Goal: Task Accomplishment & Management: Use online tool/utility

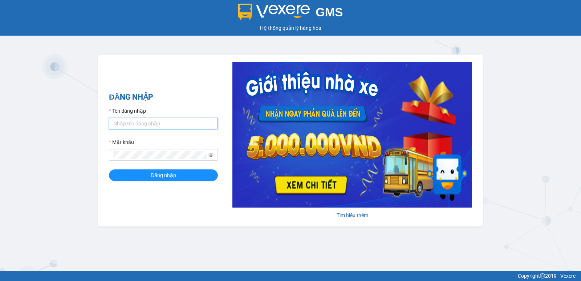
click at [141, 127] on input "Tên đăng nhập" at bounding box center [163, 124] width 109 height 12
type input "thott_ktlc.saoviet"
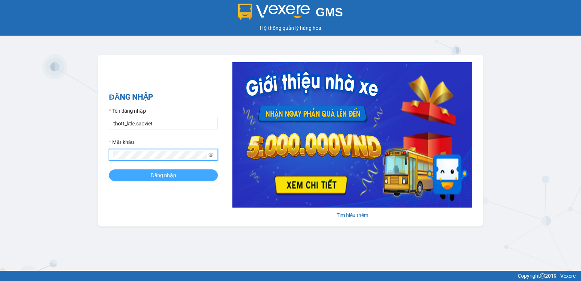
click at [178, 174] on button "Đăng nhập" at bounding box center [163, 175] width 109 height 12
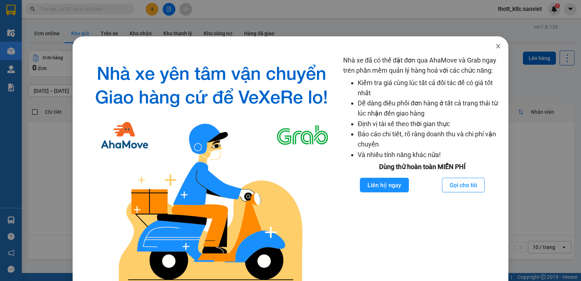
click at [496, 47] on icon "close" at bounding box center [499, 46] width 6 height 6
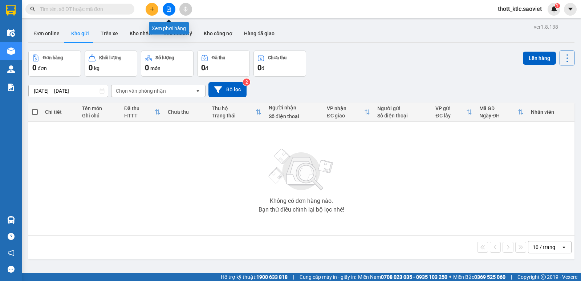
click at [169, 10] on icon "file-add" at bounding box center [168, 9] width 5 height 5
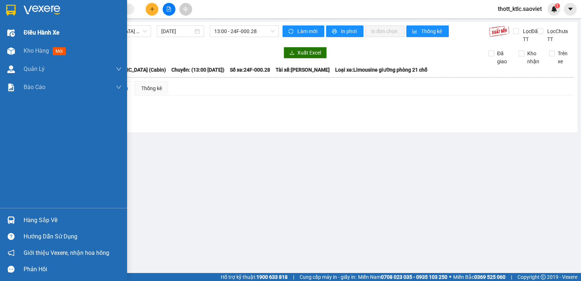
click at [37, 30] on span "Điều hành xe" at bounding box center [42, 32] width 36 height 9
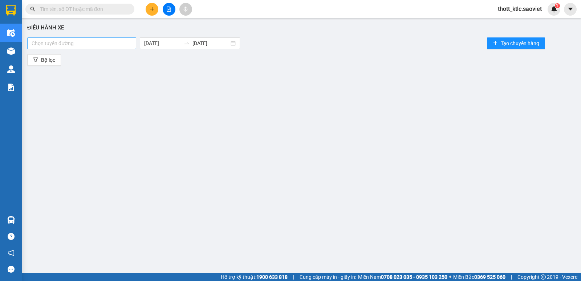
click at [125, 45] on div at bounding box center [81, 43] width 105 height 9
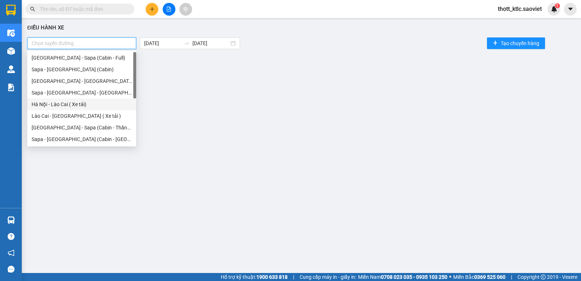
drag, startPoint x: 73, startPoint y: 103, endPoint x: 69, endPoint y: 109, distance: 7.1
click at [73, 103] on div "Hà Nội - Lào Cai ( Xe tải)" at bounding box center [82, 104] width 100 height 8
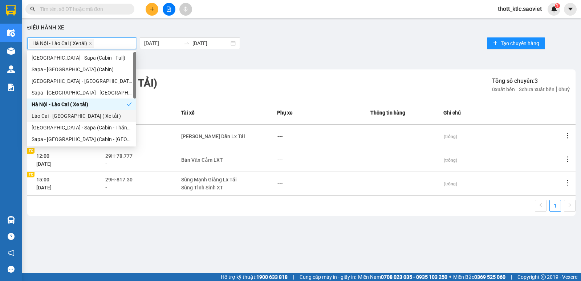
click at [65, 113] on div "Lào Cai - [GEOGRAPHIC_DATA] ( Xe tải )" at bounding box center [82, 116] width 100 height 8
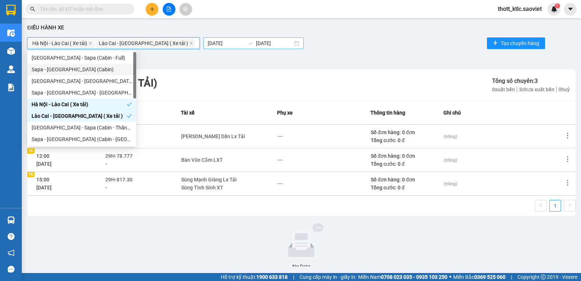
click at [208, 43] on input "[DATE]" at bounding box center [226, 43] width 37 height 8
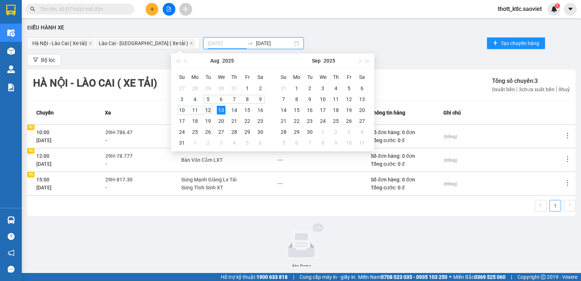
type input "[DATE]"
click at [210, 108] on div "12" at bounding box center [208, 110] width 9 height 9
type input "[DATE]"
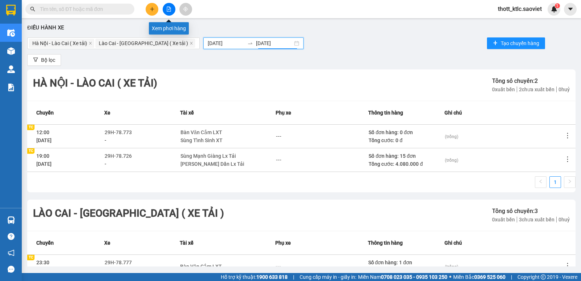
click at [168, 9] on icon "file-add" at bounding box center [168, 9] width 5 height 5
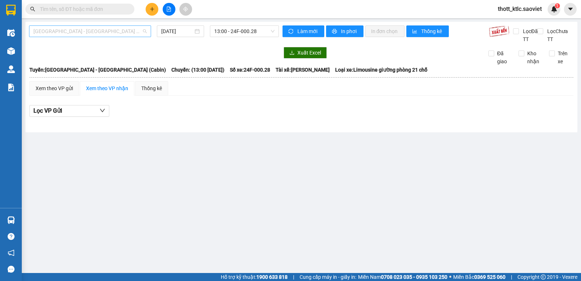
click at [113, 33] on span "[GEOGRAPHIC_DATA] - [GEOGRAPHIC_DATA] (Cabin)" at bounding box center [89, 31] width 113 height 11
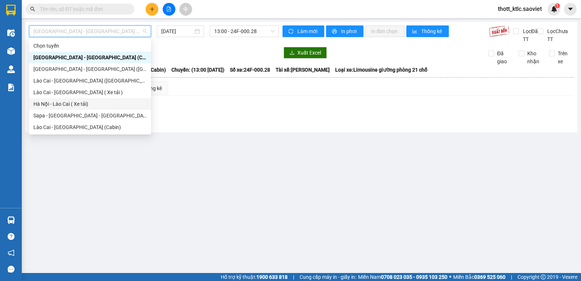
click at [63, 103] on div "Hà Nội - Lào Cai ( Xe tải)" at bounding box center [89, 104] width 113 height 8
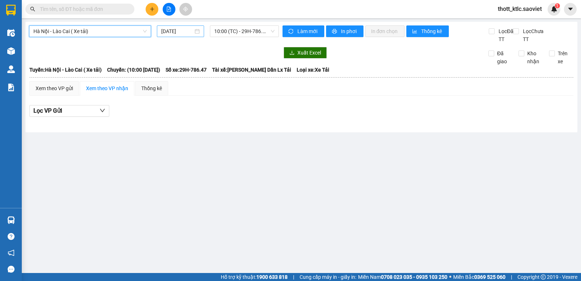
click at [185, 33] on input "[DATE]" at bounding box center [177, 31] width 32 height 8
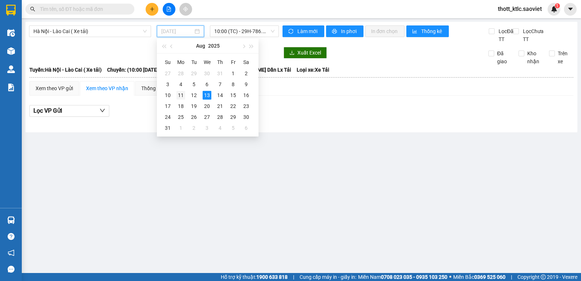
click at [185, 95] on div "11" at bounding box center [181, 95] width 9 height 9
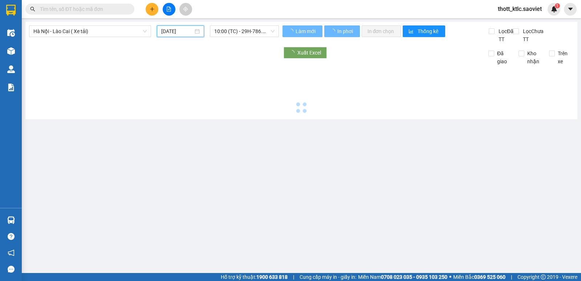
type input "[DATE]"
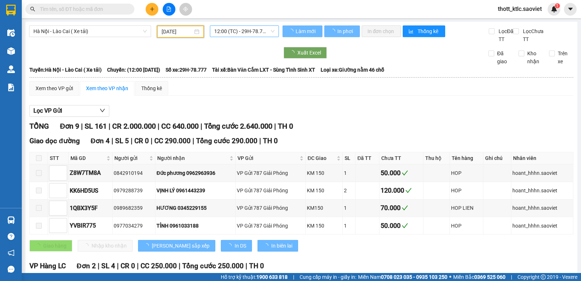
click at [259, 29] on span "12:00 (TC) - 29H-78.777" at bounding box center [244, 31] width 60 height 11
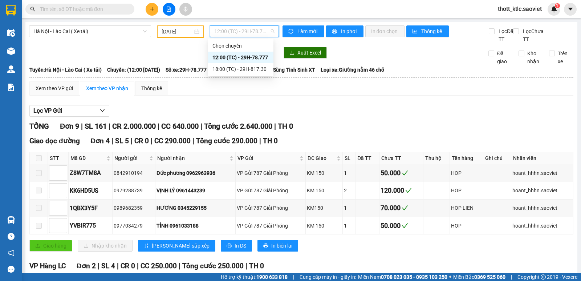
click at [256, 60] on div "12:00 (TC) - 29H-78.777" at bounding box center [241, 57] width 57 height 8
click at [256, 31] on span "12:00 (TC) - 29H-78.777" at bounding box center [244, 31] width 60 height 11
click at [250, 69] on div "18:00 (TC) - 29H-817.30" at bounding box center [241, 69] width 57 height 8
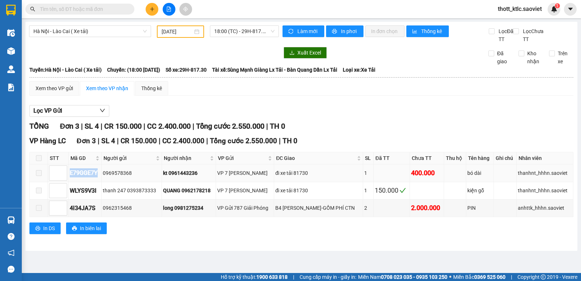
drag, startPoint x: 70, startPoint y: 172, endPoint x: 99, endPoint y: 172, distance: 28.7
click at [99, 172] on div "E79GGE7Y" at bounding box center [85, 172] width 31 height 9
copy div "E79GGE7Y"
click at [72, 11] on input "text" at bounding box center [83, 9] width 86 height 8
paste input "E79GGE7Y"
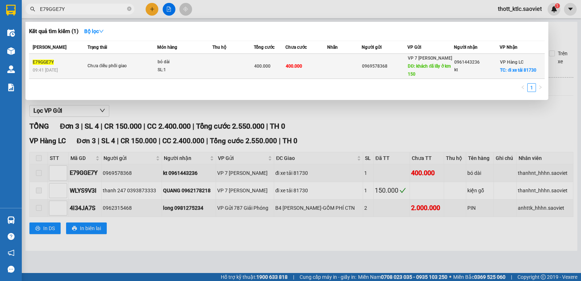
type input "E79GGE7Y"
click at [307, 67] on td "400.000" at bounding box center [307, 66] width 42 height 25
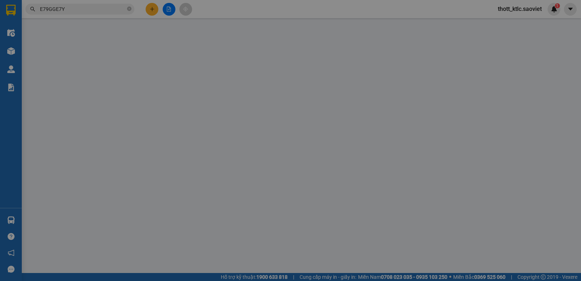
type input "0969578368"
type input "khách đã lấy ở km 150"
type input "0961443236"
type input "kt"
checkbox input "true"
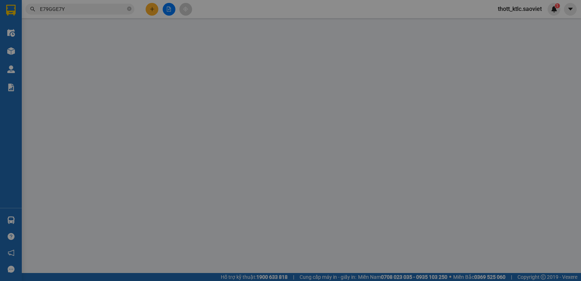
type input "đi xe tải 81730"
type input "400.000"
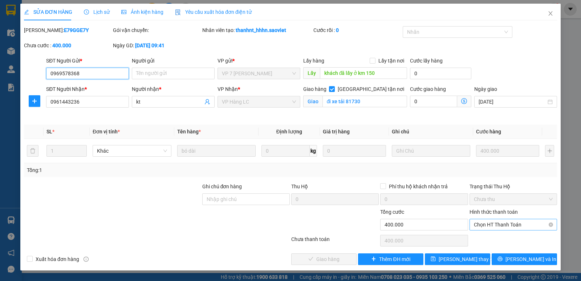
click at [511, 220] on span "Chọn HT Thanh Toán" at bounding box center [513, 224] width 79 height 11
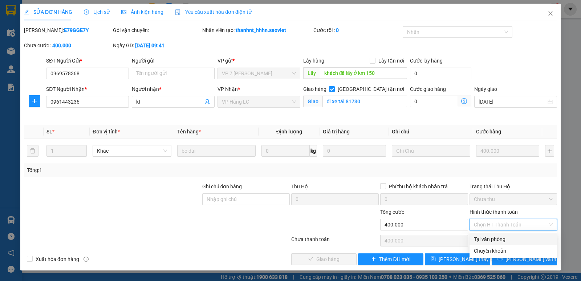
click at [493, 239] on div "Tại văn phòng" at bounding box center [513, 239] width 79 height 8
type input "0"
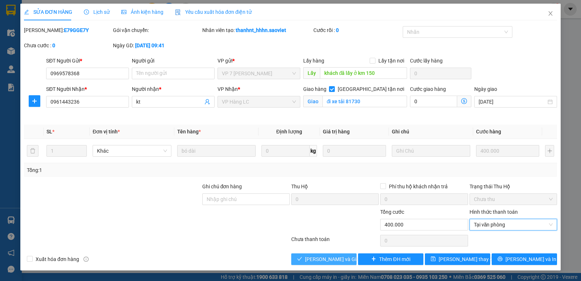
click at [325, 259] on span "[PERSON_NAME] và Giao hàng" at bounding box center [340, 259] width 70 height 8
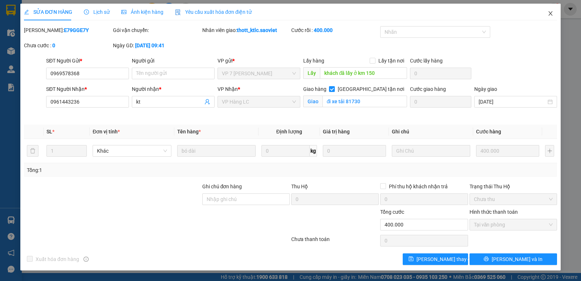
click at [551, 14] on icon "close" at bounding box center [551, 14] width 6 height 6
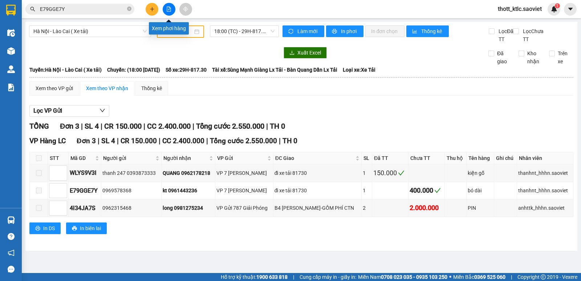
click at [173, 13] on button at bounding box center [169, 9] width 13 height 13
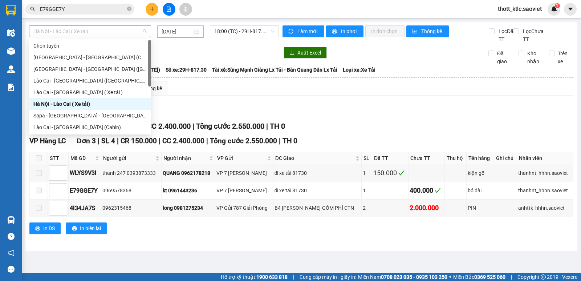
click at [106, 35] on span "Hà Nội - Lào Cai ( Xe tải)" at bounding box center [89, 31] width 113 height 11
click at [59, 78] on div "Lào Cai - [GEOGRAPHIC_DATA] ([GEOGRAPHIC_DATA])" at bounding box center [89, 81] width 113 height 8
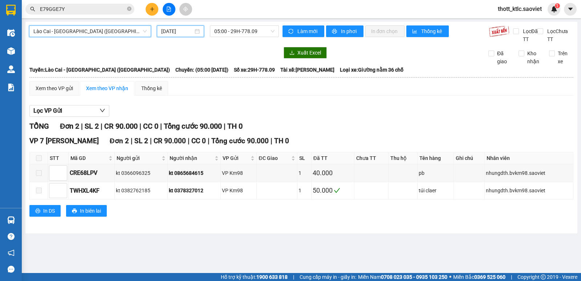
click at [178, 29] on input "[DATE]" at bounding box center [177, 31] width 32 height 8
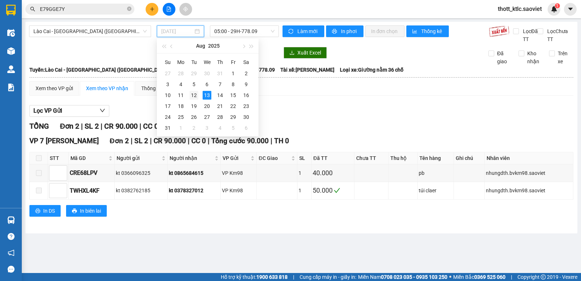
click at [193, 95] on div "12" at bounding box center [194, 95] width 9 height 9
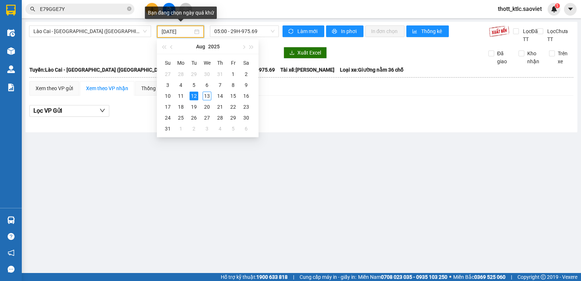
click at [174, 31] on input "[DATE]" at bounding box center [178, 32] width 32 height 8
type input "[DATE]"
click at [190, 97] on div "12" at bounding box center [194, 96] width 9 height 9
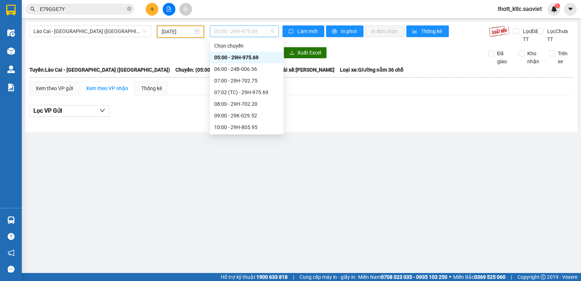
click at [250, 32] on span "05:00 - 29H-975.69" at bounding box center [244, 31] width 60 height 11
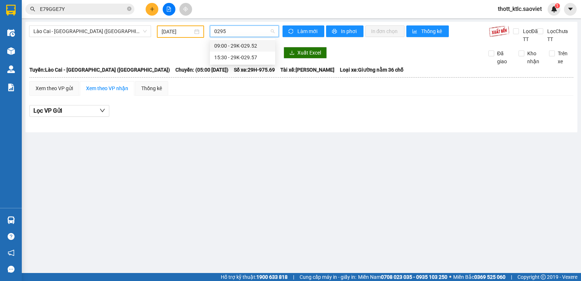
type input "02957"
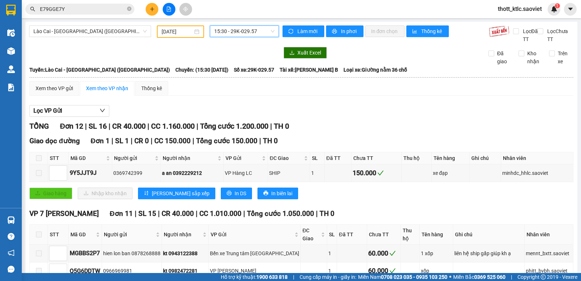
click at [238, 33] on span "15:30 - 29K-029.57" at bounding box center [244, 31] width 60 height 11
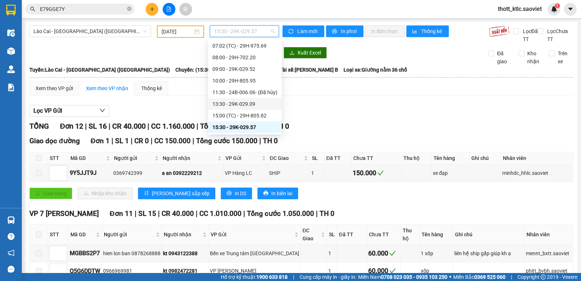
scroll to position [81, 0]
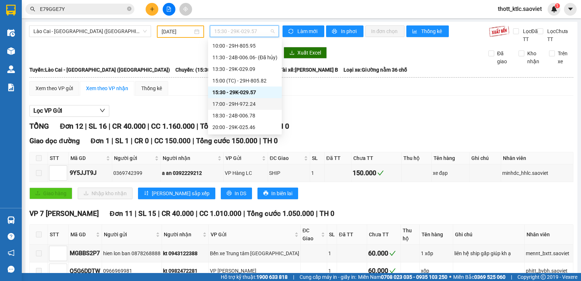
click at [251, 104] on div "17:00 - 29H-972.24" at bounding box center [245, 104] width 65 height 8
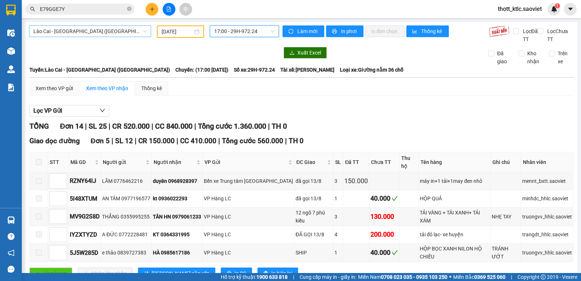
click at [121, 31] on span "Lào Cai - [GEOGRAPHIC_DATA] ([GEOGRAPHIC_DATA])" at bounding box center [89, 31] width 113 height 11
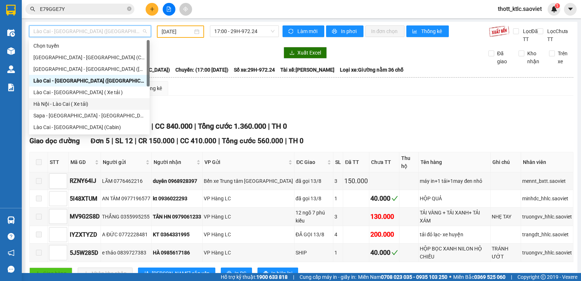
scroll to position [36, 0]
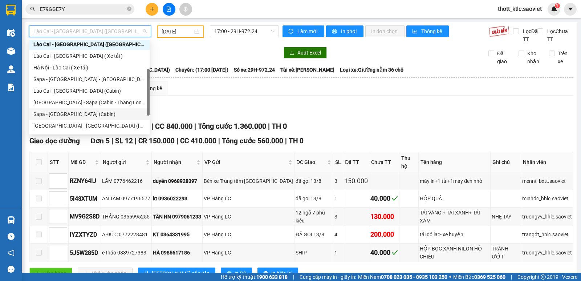
click at [49, 112] on div "Sapa - [GEOGRAPHIC_DATA] (Cabin)" at bounding box center [89, 114] width 112 height 8
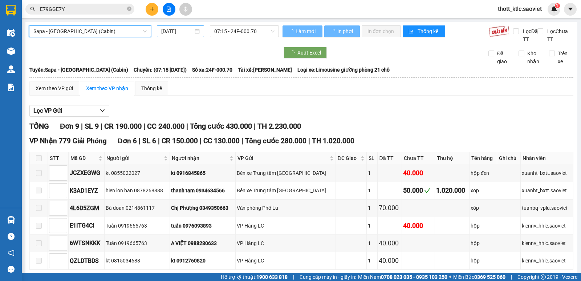
click at [185, 33] on input "[DATE]" at bounding box center [177, 31] width 32 height 8
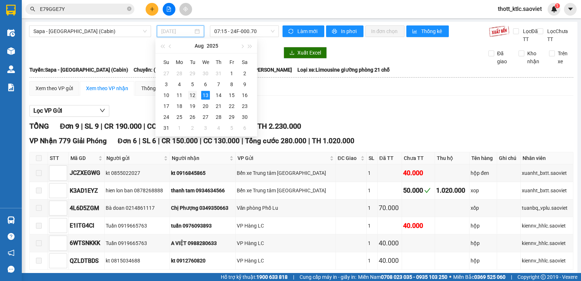
click at [191, 93] on div "12" at bounding box center [192, 95] width 9 height 9
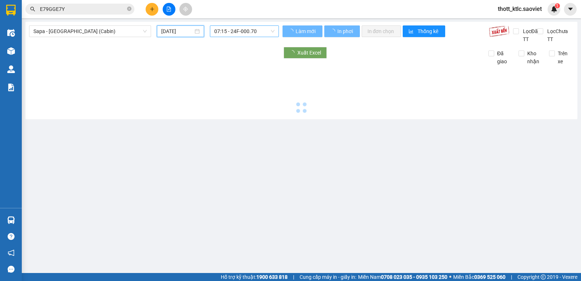
type input "[DATE]"
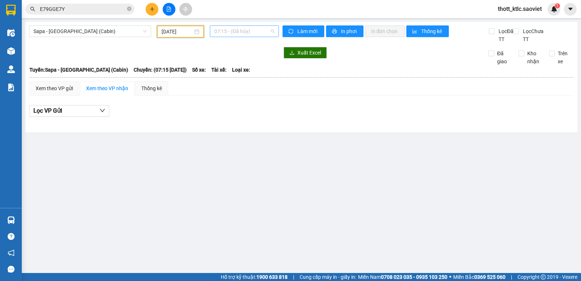
click at [241, 32] on span "07:15 - (Đã hủy)" at bounding box center [244, 31] width 60 height 11
type input "96159"
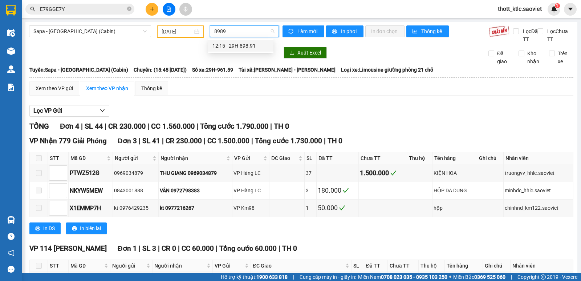
type input "89891"
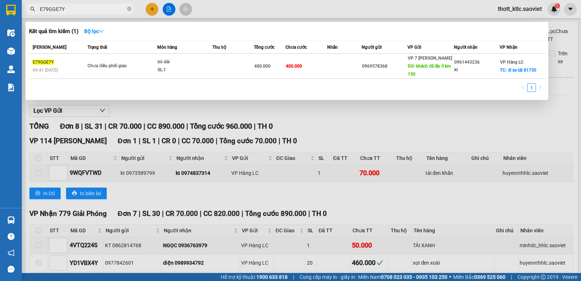
click at [93, 12] on input "E79GGE7Y" at bounding box center [83, 9] width 86 height 8
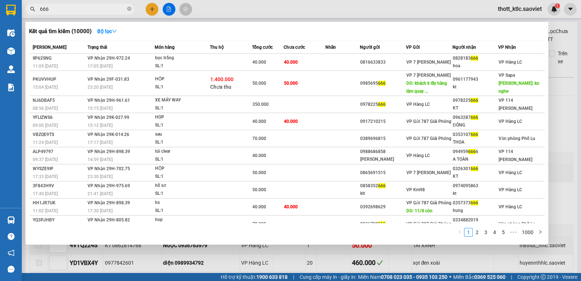
click at [41, 9] on input "666" at bounding box center [83, 9] width 86 height 8
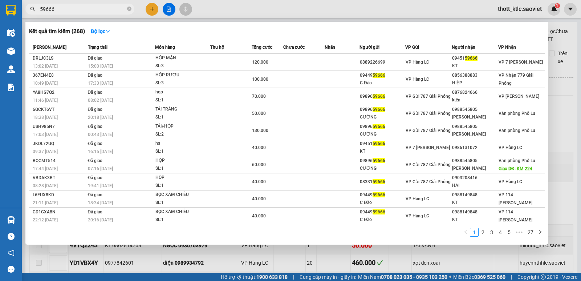
click at [40, 8] on input "59666" at bounding box center [83, 9] width 86 height 8
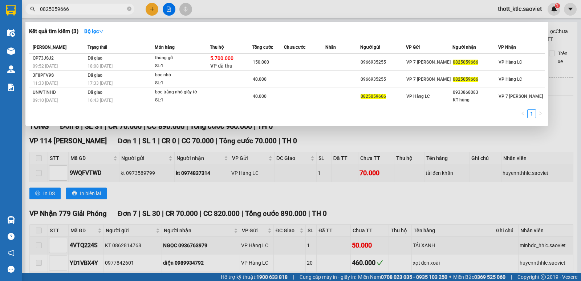
type input "0825059666"
click at [144, 29] on div "Kết quả tìm kiếm ( 3 ) Bộ lọc" at bounding box center [287, 31] width 516 height 12
click at [246, 6] on div at bounding box center [290, 140] width 581 height 281
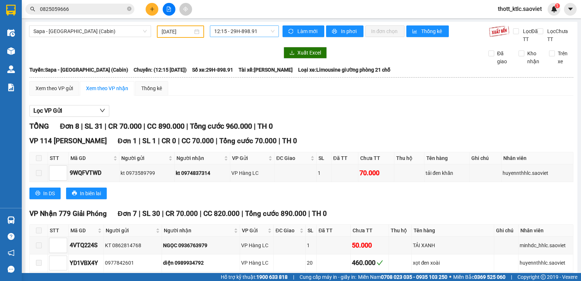
click at [255, 31] on span "12:15 - 29H-898.91" at bounding box center [244, 31] width 60 height 11
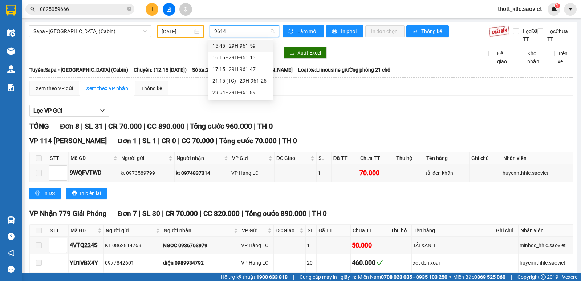
type input "96147"
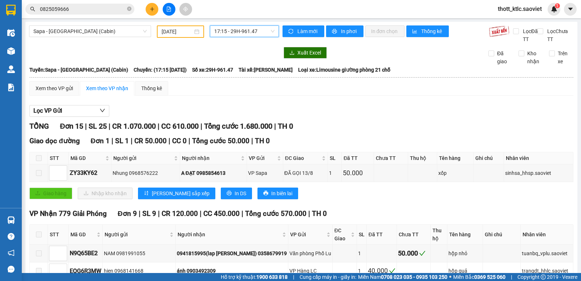
click at [251, 32] on span "17:15 - 29H-961.47" at bounding box center [244, 31] width 60 height 11
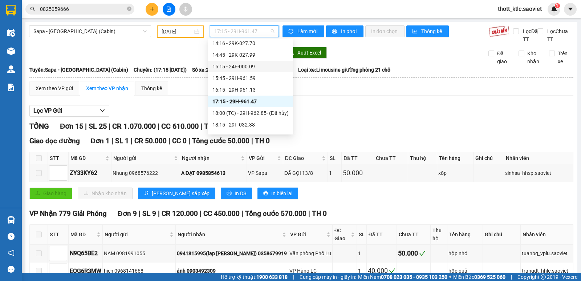
scroll to position [188, 0]
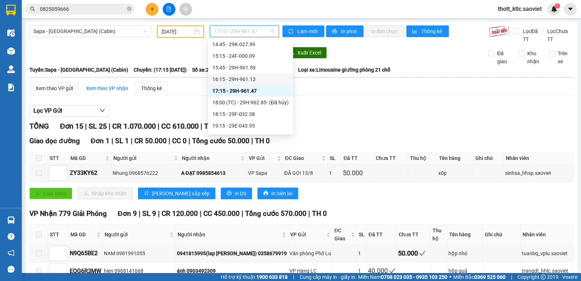
click at [251, 78] on div "16:15 - 29H-961.13" at bounding box center [251, 79] width 76 height 8
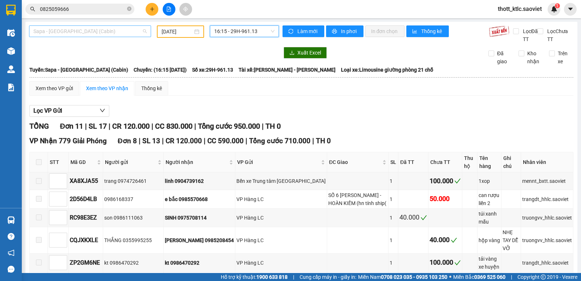
click at [96, 32] on span "Sapa - [GEOGRAPHIC_DATA] (Cabin)" at bounding box center [89, 31] width 113 height 11
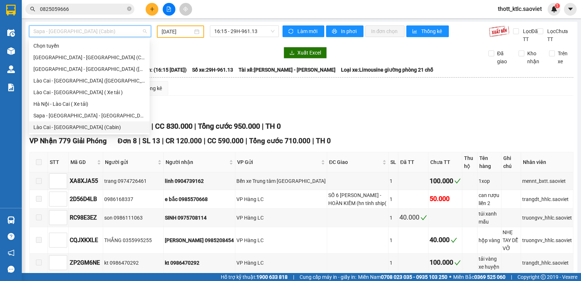
click at [51, 126] on div "Lào Cai - [GEOGRAPHIC_DATA] (Cabin)" at bounding box center [89, 127] width 112 height 8
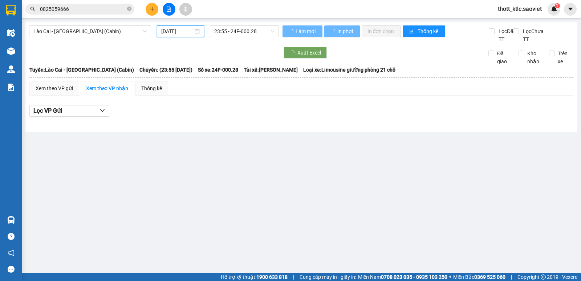
click at [181, 31] on input "[DATE]" at bounding box center [177, 31] width 32 height 8
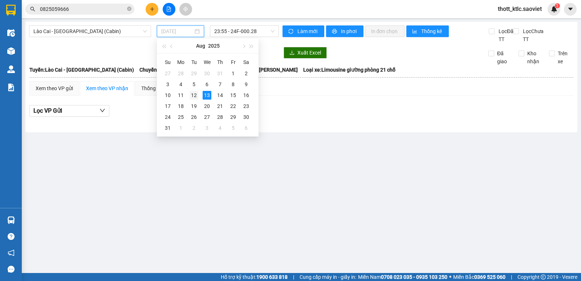
click at [193, 96] on div "12" at bounding box center [194, 95] width 9 height 9
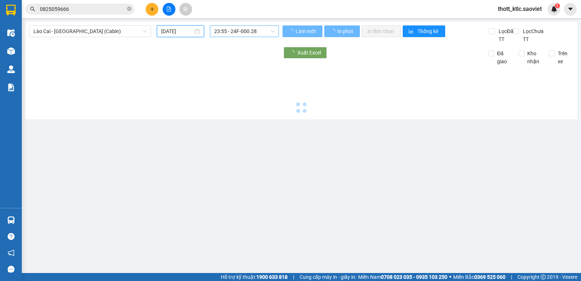
type input "[DATE]"
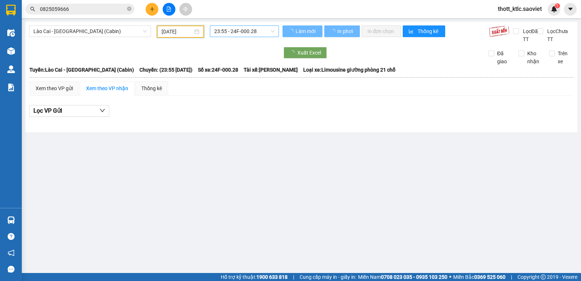
click at [251, 31] on span "23:55 - 24F-000.28" at bounding box center [244, 31] width 60 height 11
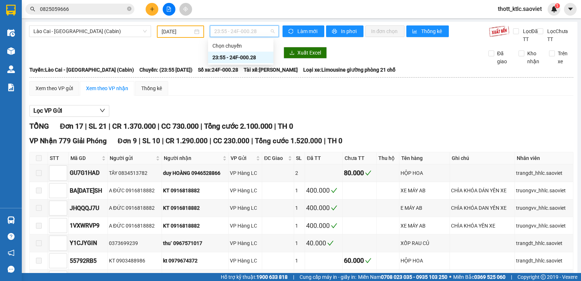
click at [252, 56] on div "23:55 - 24F-000.28" at bounding box center [241, 57] width 57 height 8
click at [103, 34] on span "Lào Cai - [GEOGRAPHIC_DATA] (Cabin)" at bounding box center [89, 31] width 113 height 11
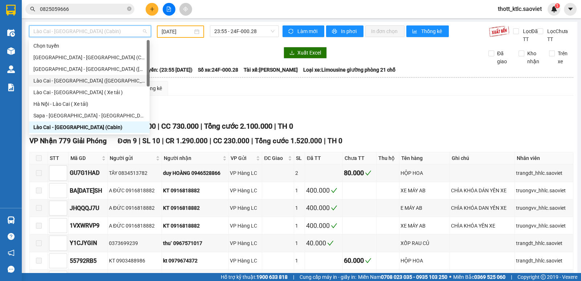
click at [48, 79] on div "Lào Cai - [GEOGRAPHIC_DATA] ([GEOGRAPHIC_DATA])" at bounding box center [89, 81] width 112 height 8
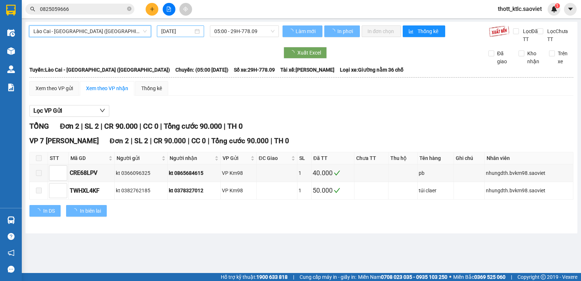
click at [158, 35] on div "[DATE]" at bounding box center [181, 31] width 48 height 12
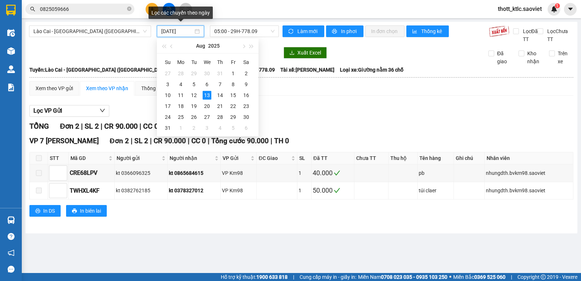
click at [165, 32] on input "[DATE]" at bounding box center [177, 31] width 32 height 8
click at [192, 95] on div "12" at bounding box center [194, 95] width 9 height 9
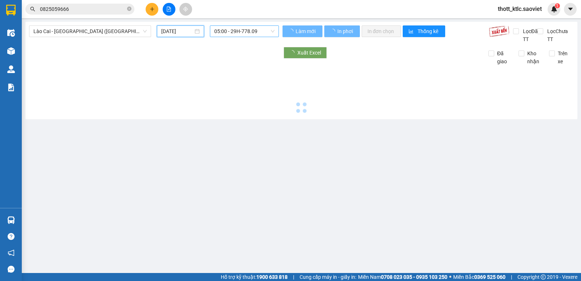
type input "[DATE]"
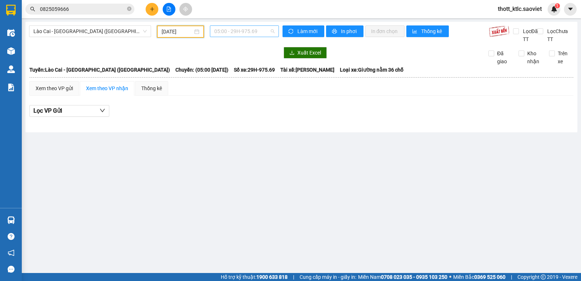
click at [242, 30] on span "05:00 - 29H-975.69" at bounding box center [244, 31] width 60 height 11
type input "00606"
click at [90, 28] on span "Lào Cai - [GEOGRAPHIC_DATA] ([GEOGRAPHIC_DATA])" at bounding box center [89, 31] width 113 height 11
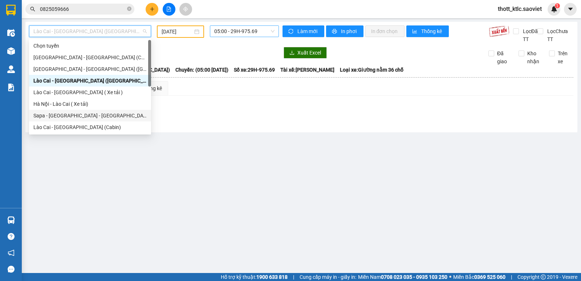
click at [63, 118] on div "Sapa - [GEOGRAPHIC_DATA] - [GEOGRAPHIC_DATA] ([GEOGRAPHIC_DATA])" at bounding box center [89, 116] width 113 height 8
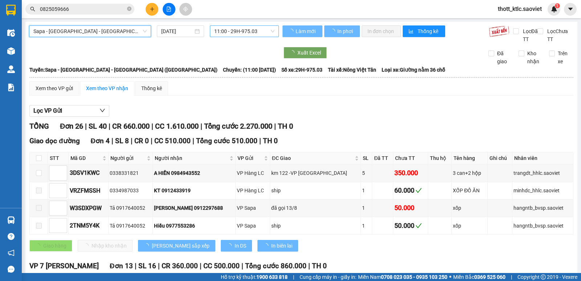
click at [176, 29] on input "[DATE]" at bounding box center [177, 31] width 32 height 8
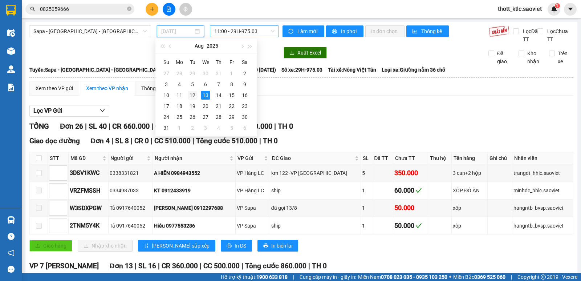
click at [193, 95] on div "12" at bounding box center [192, 95] width 9 height 9
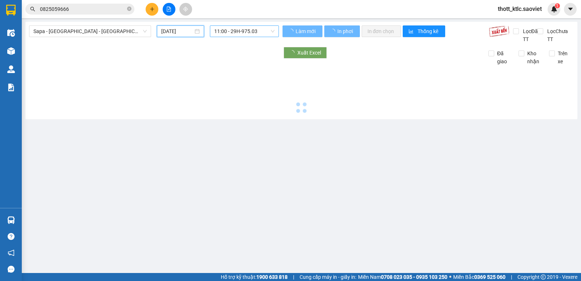
type input "[DATE]"
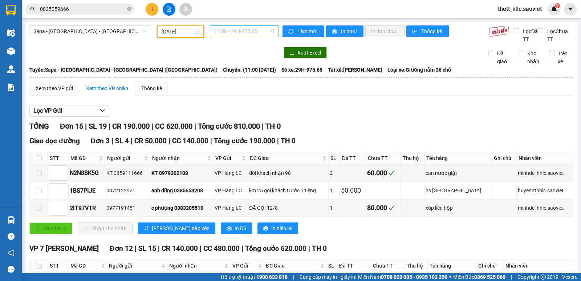
click at [259, 33] on span "11:00 - 29H-975.65" at bounding box center [244, 31] width 60 height 11
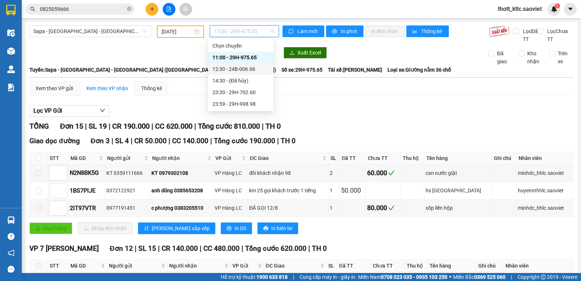
click at [234, 71] on div "12:30 - 24B-006.06" at bounding box center [241, 69] width 57 height 8
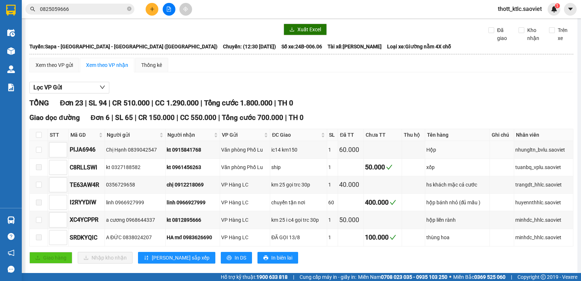
scroll to position [36, 0]
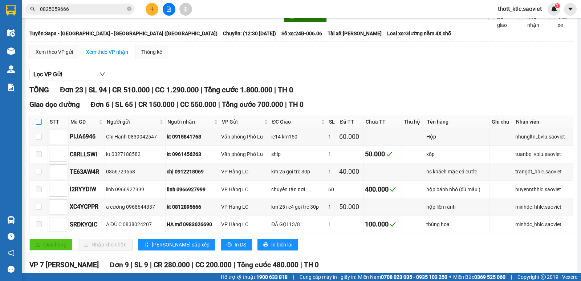
click at [38, 120] on input "checkbox" at bounding box center [39, 122] width 6 height 6
checkbox input "true"
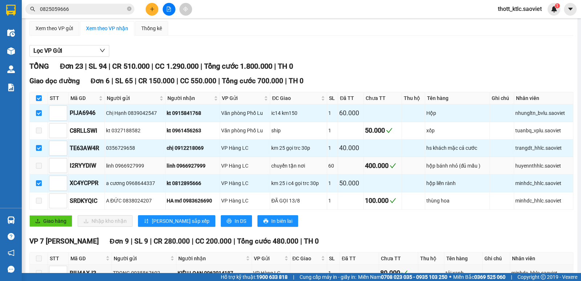
scroll to position [73, 0]
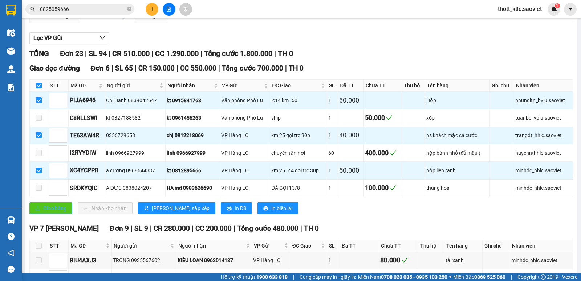
click at [48, 212] on span "Giao hàng" at bounding box center [54, 208] width 23 height 8
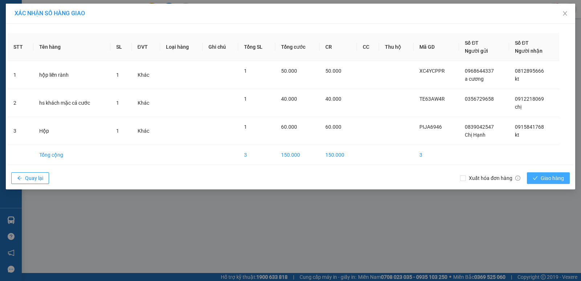
drag, startPoint x: 549, startPoint y: 178, endPoint x: 544, endPoint y: 176, distance: 5.9
click at [547, 176] on span "Giao hàng" at bounding box center [552, 178] width 23 height 8
